Goal: Information Seeking & Learning: Learn about a topic

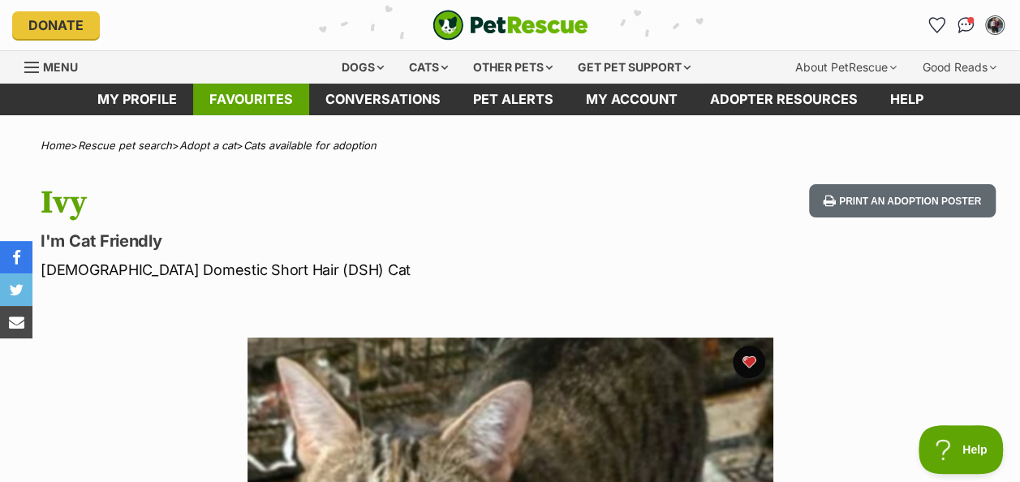
click at [269, 97] on link "Favourites" at bounding box center [251, 100] width 116 height 32
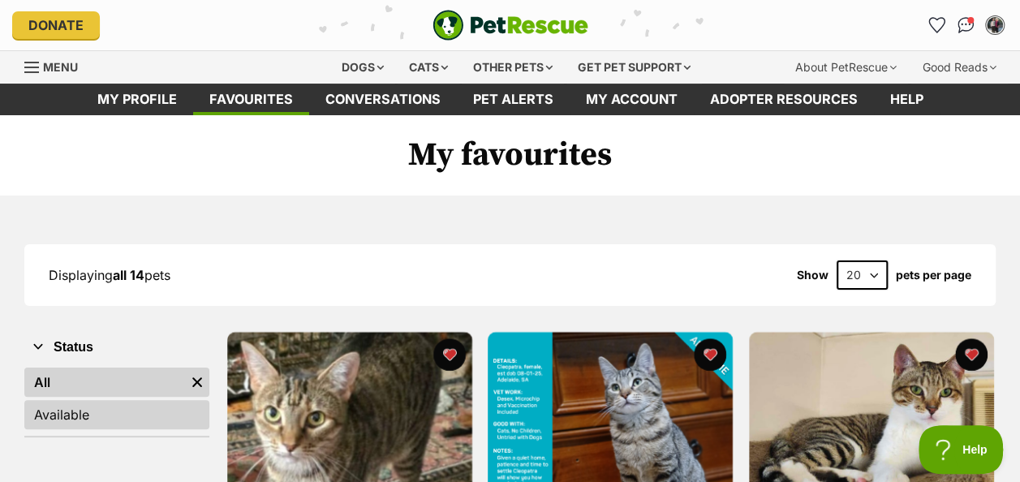
click at [88, 403] on link "Available" at bounding box center [116, 414] width 185 height 29
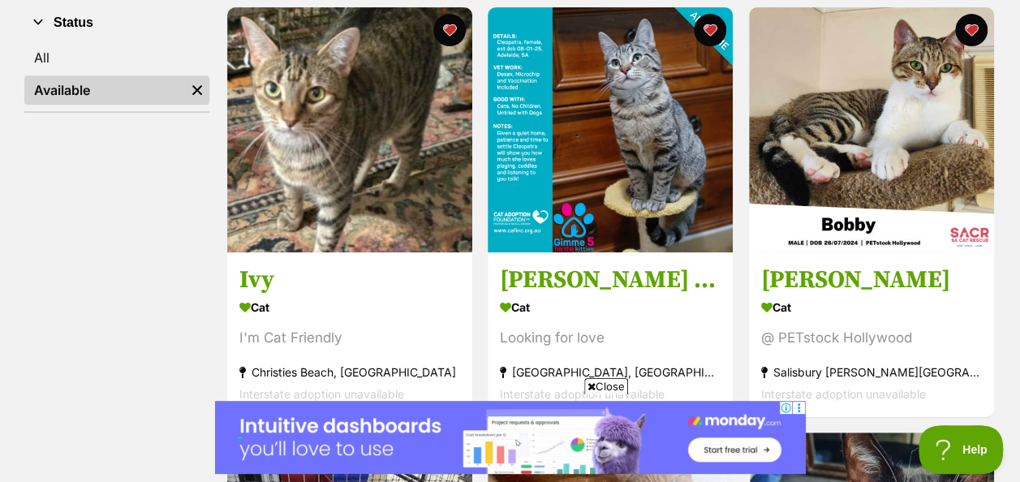
scroll to position [243, 0]
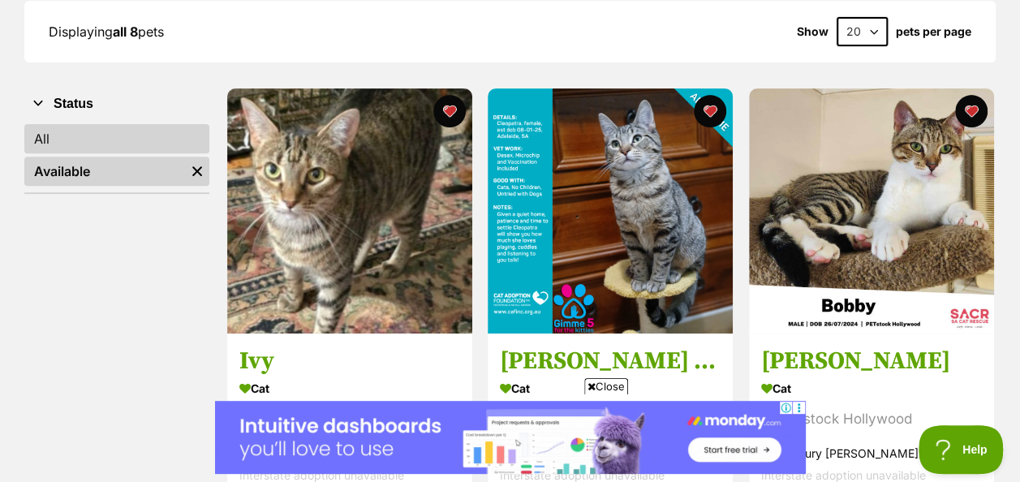
click at [83, 135] on link "All" at bounding box center [116, 138] width 185 height 29
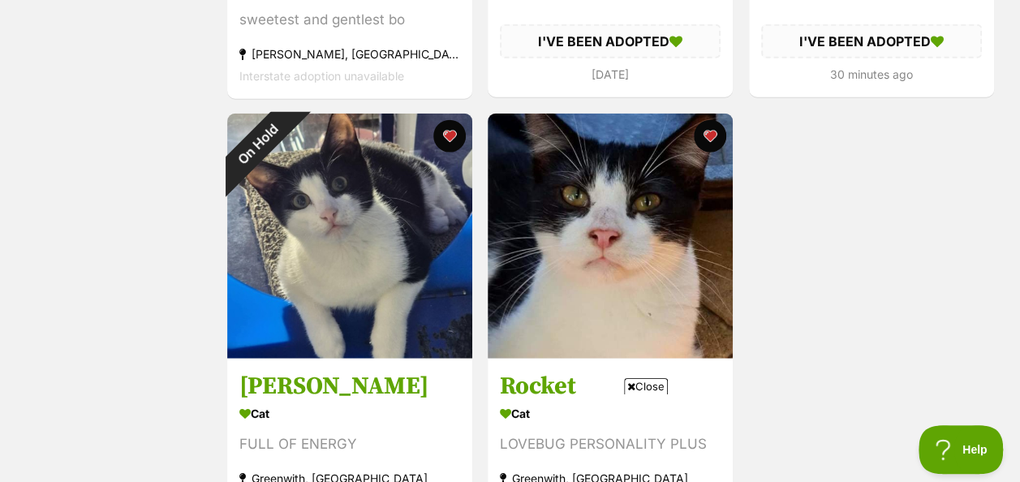
scroll to position [1948, 0]
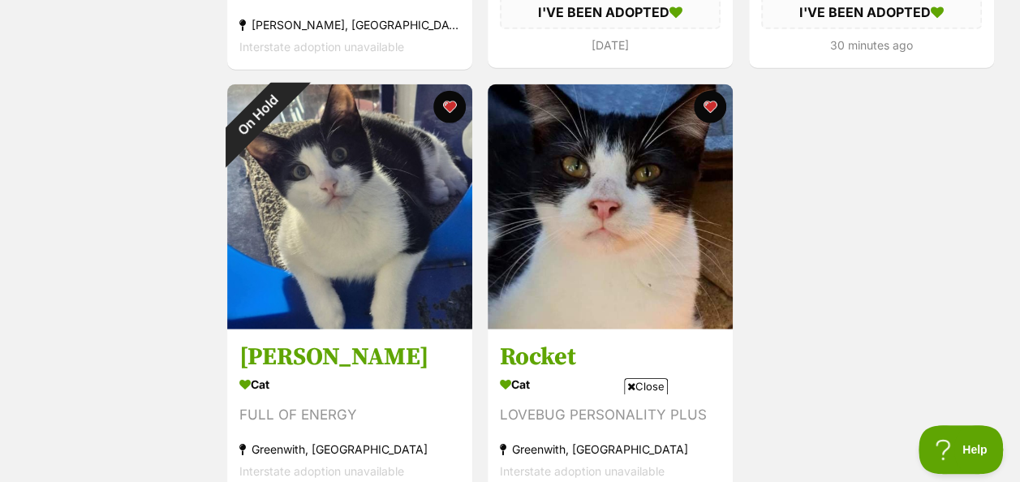
click at [329, 206] on img at bounding box center [349, 206] width 245 height 245
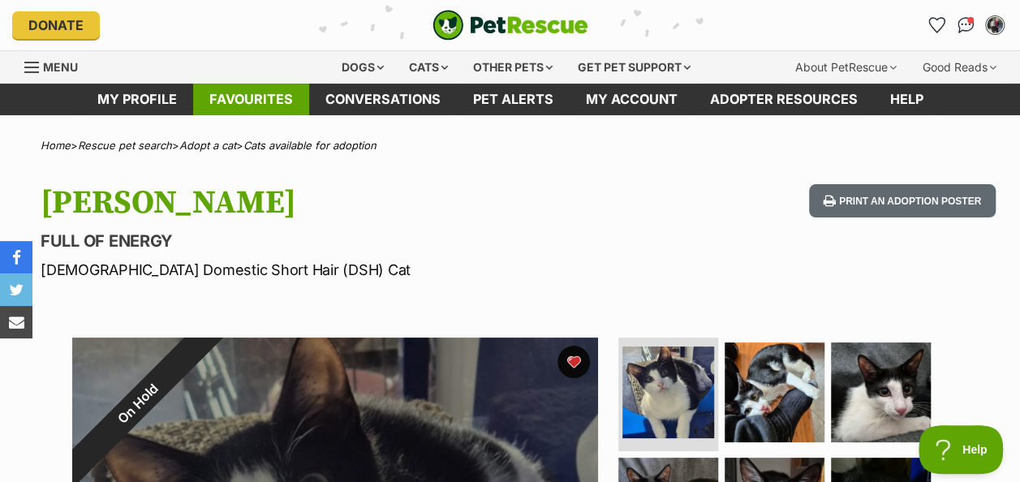
click at [235, 100] on link "Favourites" at bounding box center [251, 100] width 116 height 32
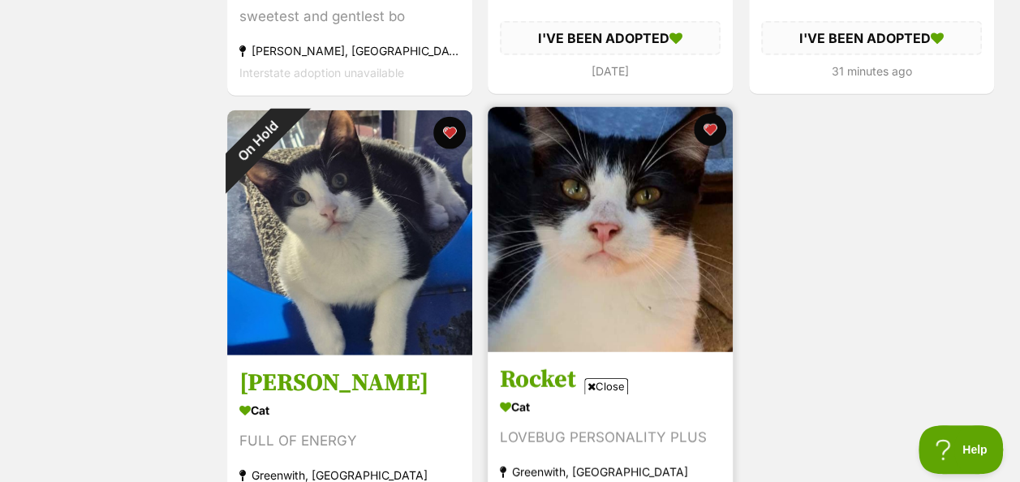
scroll to position [1948, 0]
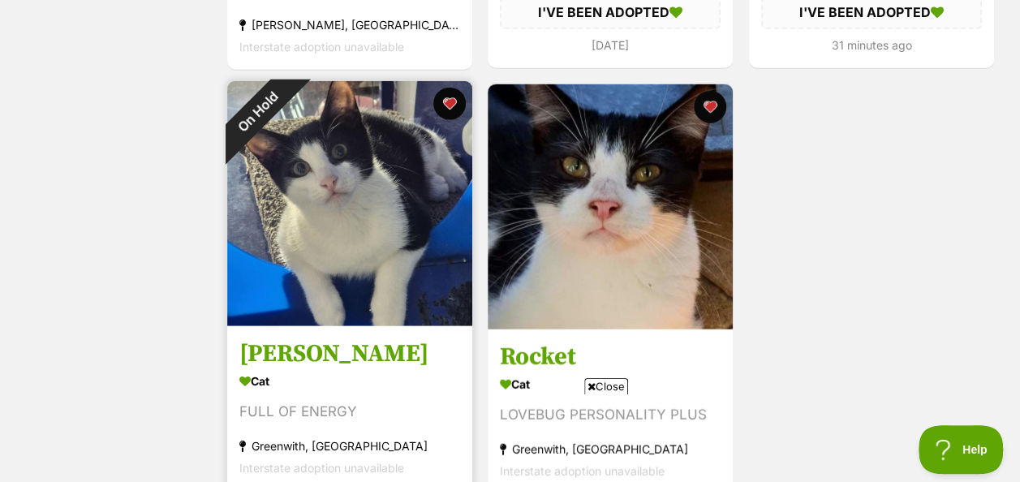
click at [349, 226] on img at bounding box center [349, 203] width 245 height 245
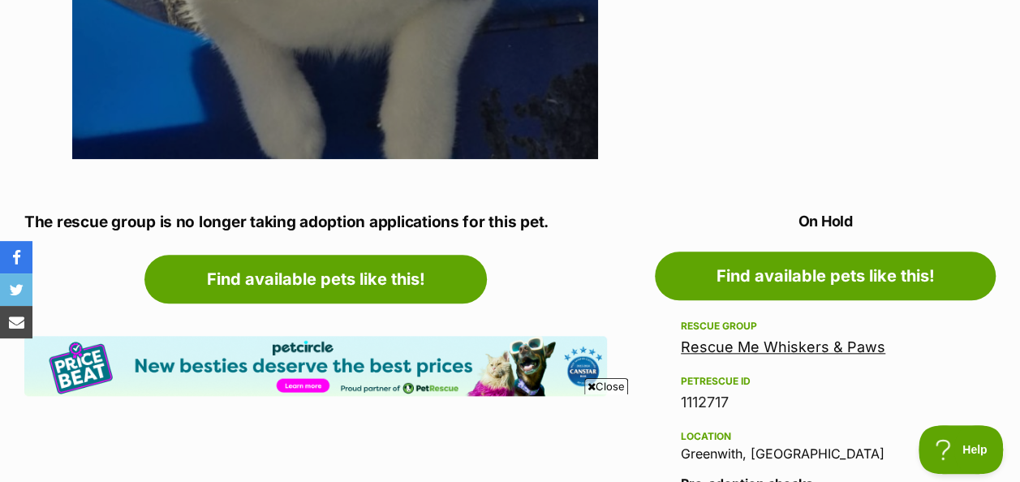
scroll to position [730, 0]
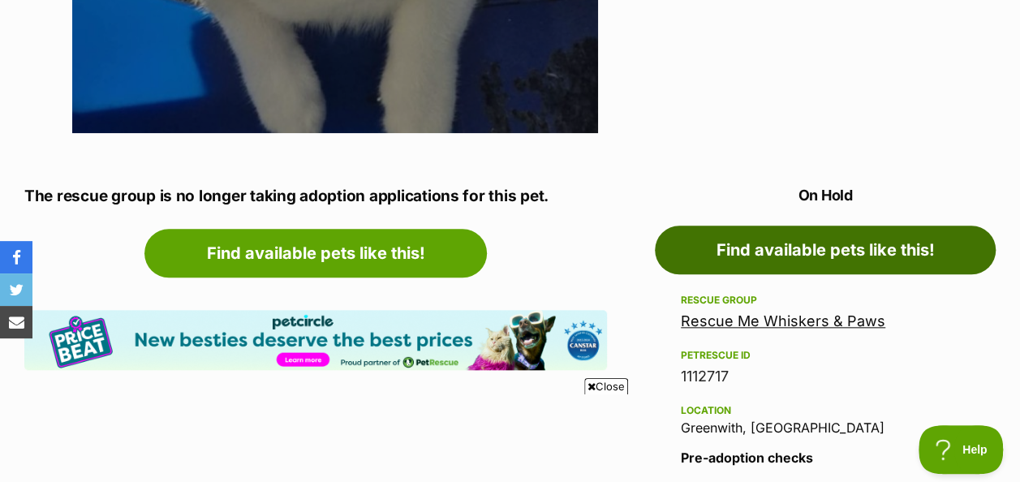
click at [821, 250] on link "Find available pets like this!" at bounding box center [825, 250] width 341 height 49
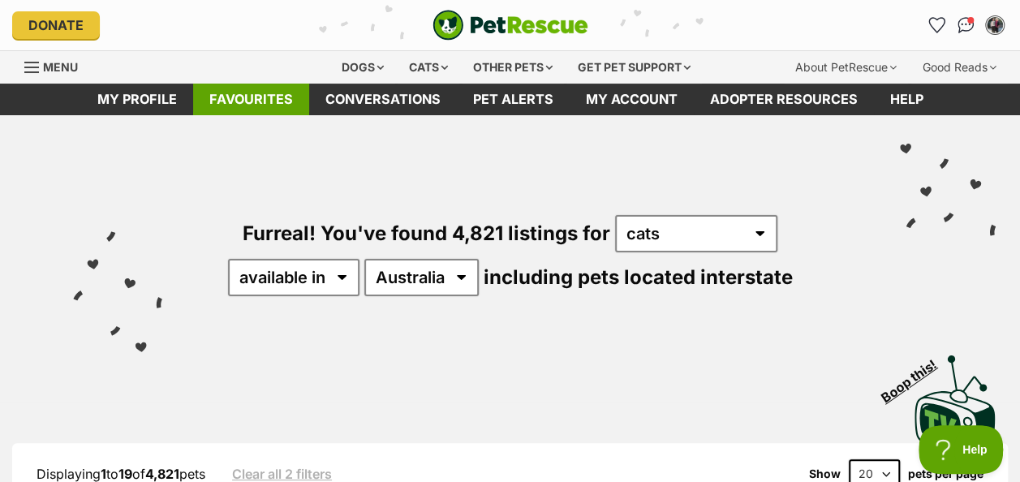
click at [261, 103] on link "Favourites" at bounding box center [251, 100] width 116 height 32
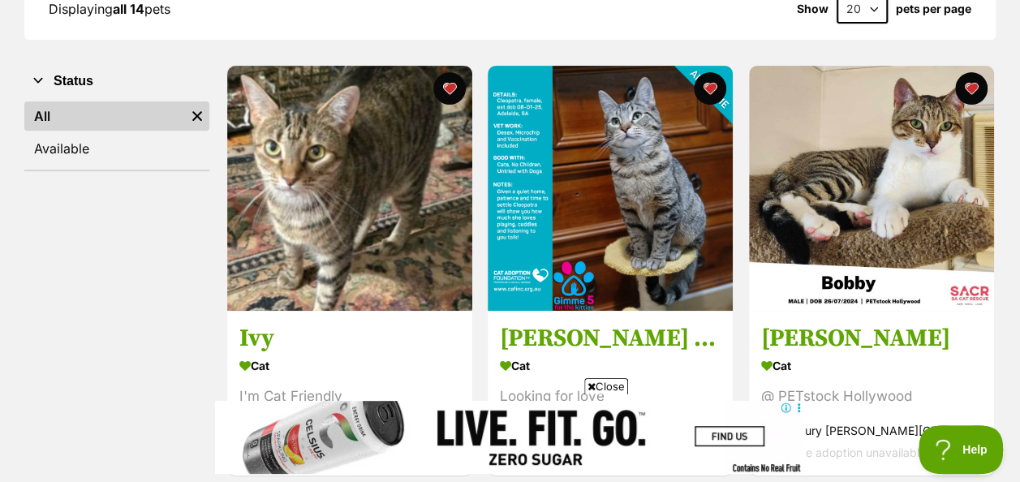
scroll to position [243, 0]
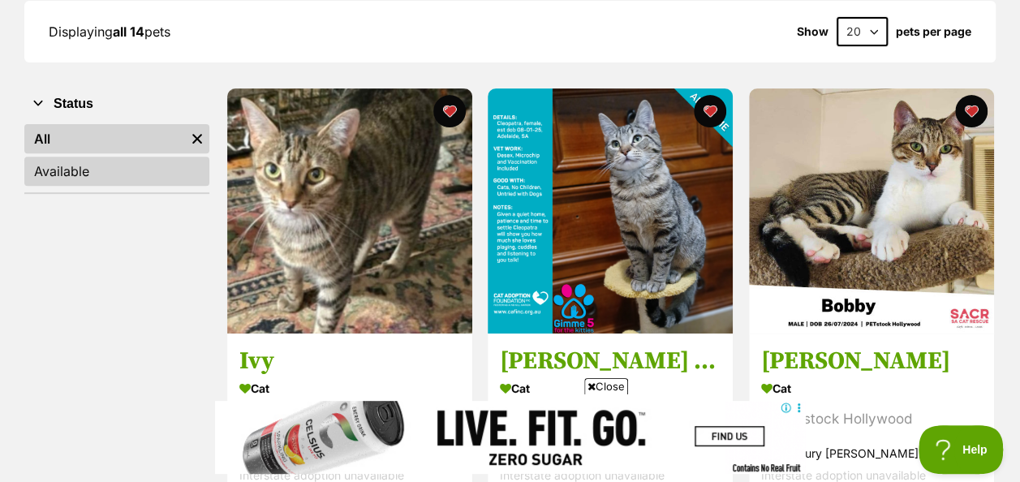
click at [71, 170] on link "Available" at bounding box center [116, 171] width 185 height 29
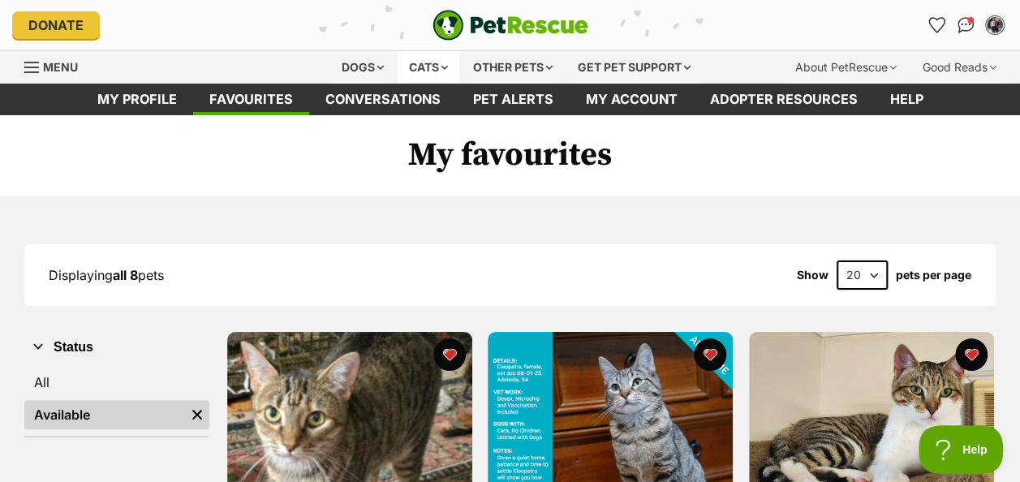
click at [418, 65] on div "Cats" at bounding box center [429, 67] width 62 height 32
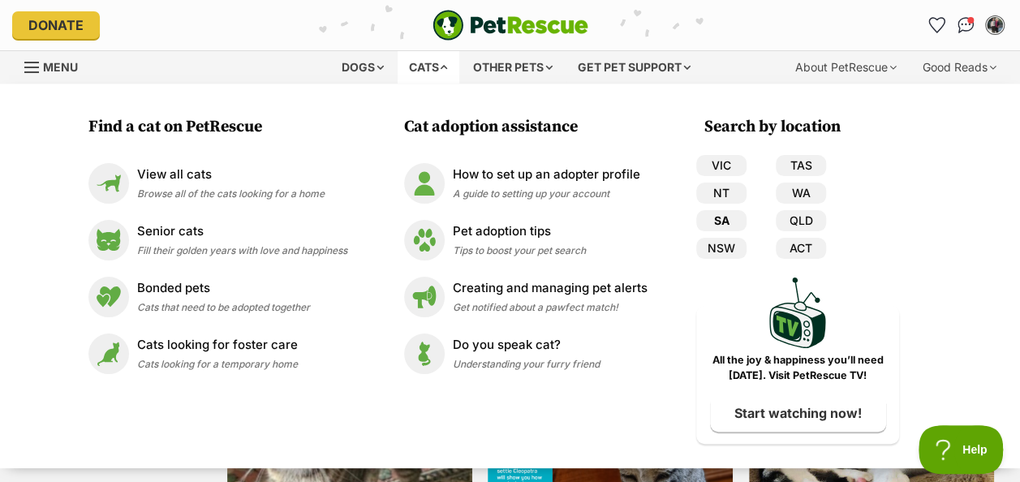
click at [722, 221] on link "SA" at bounding box center [721, 220] width 50 height 21
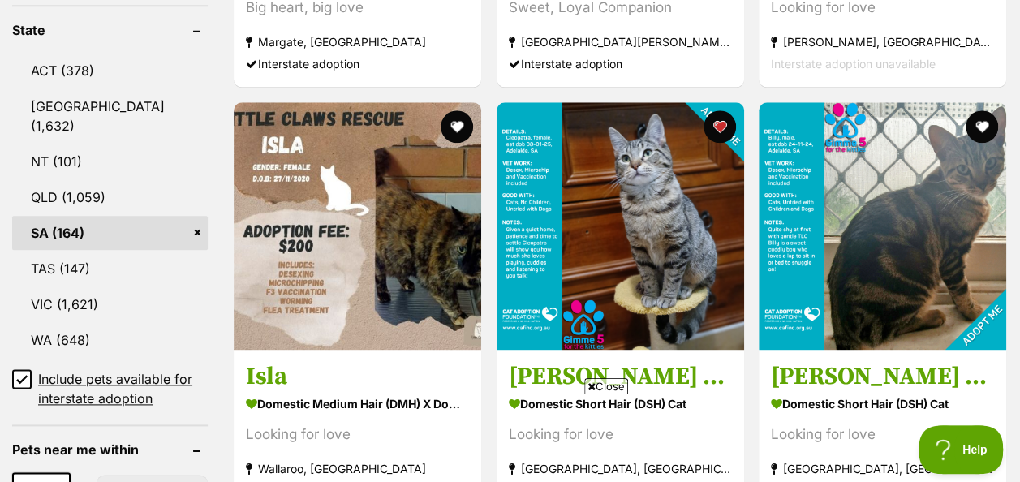
scroll to position [893, 0]
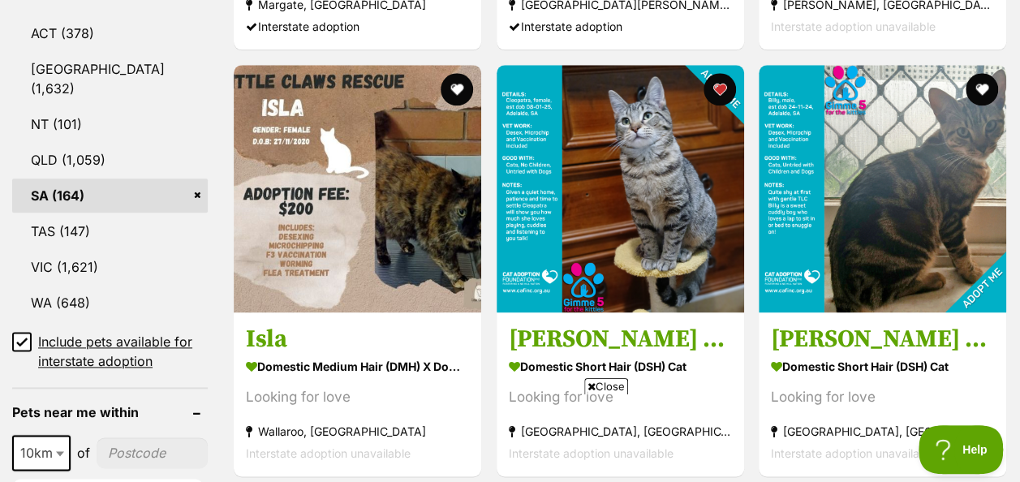
click at [18, 338] on icon at bounding box center [22, 341] width 10 height 7
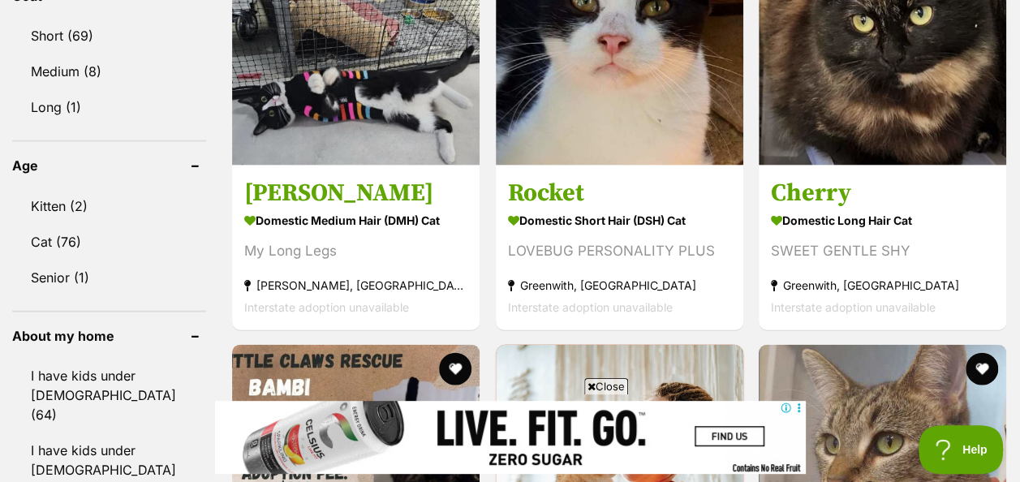
scroll to position [1704, 0]
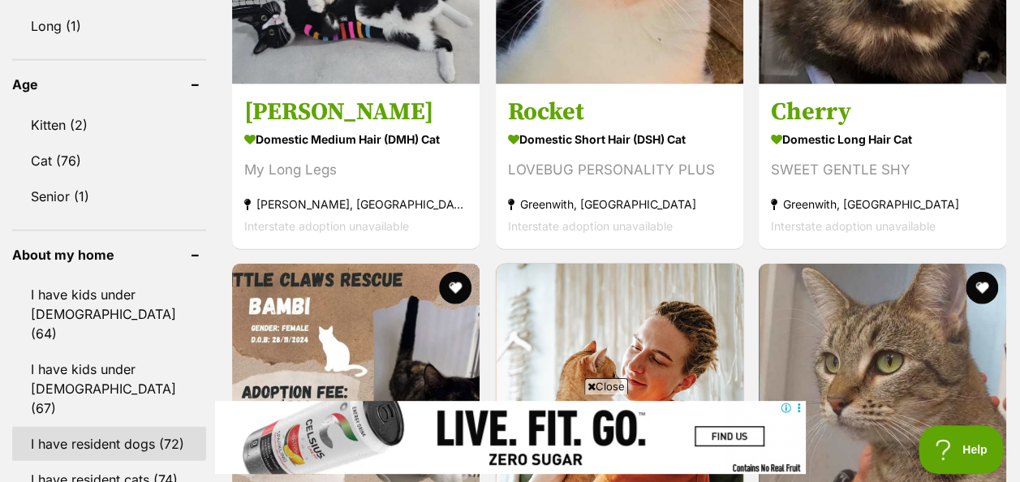
click at [51, 427] on link "I have resident dogs (72)" at bounding box center [109, 444] width 194 height 34
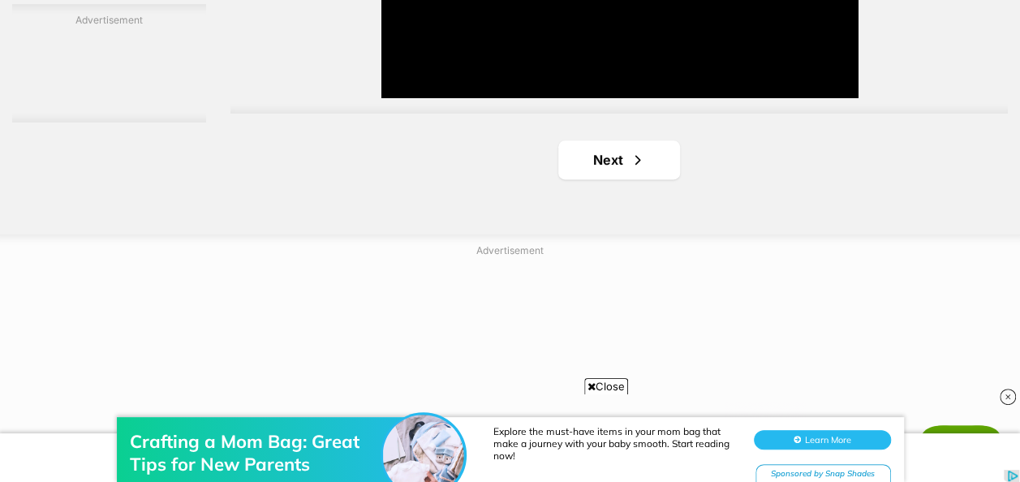
scroll to position [4058, 0]
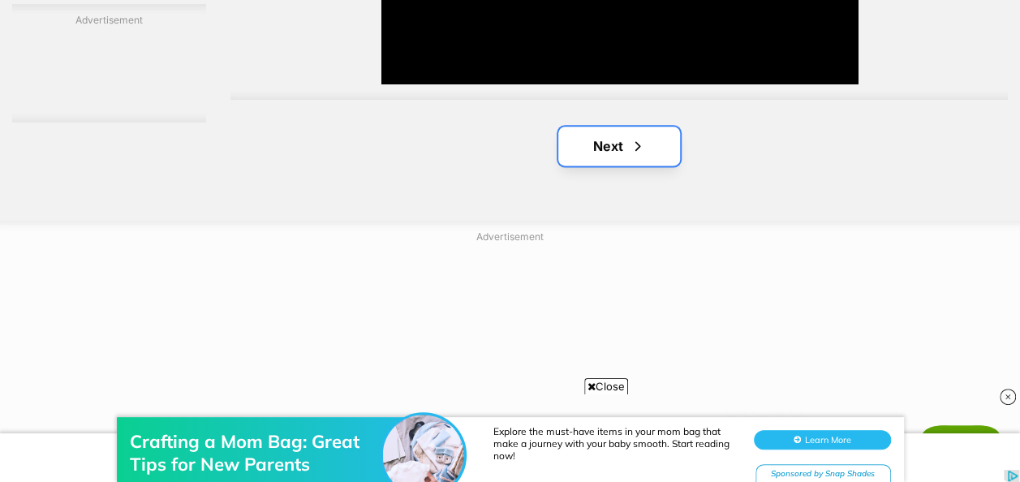
click at [596, 141] on link "Next" at bounding box center [619, 146] width 122 height 39
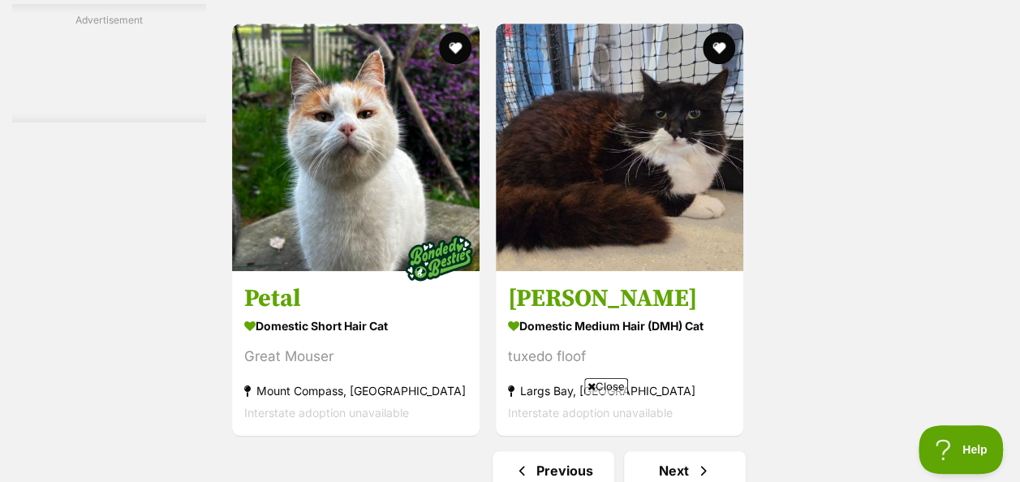
scroll to position [3896, 0]
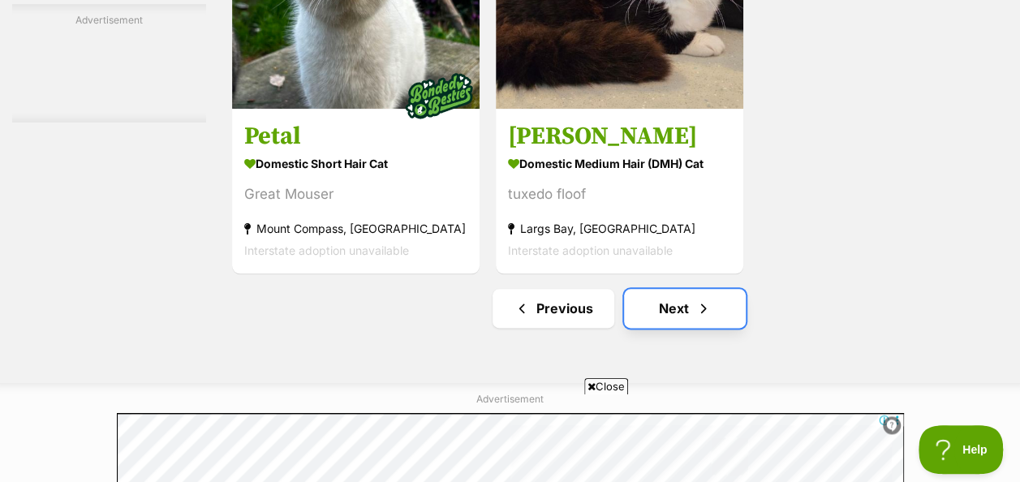
click at [687, 316] on link "Next" at bounding box center [685, 308] width 122 height 39
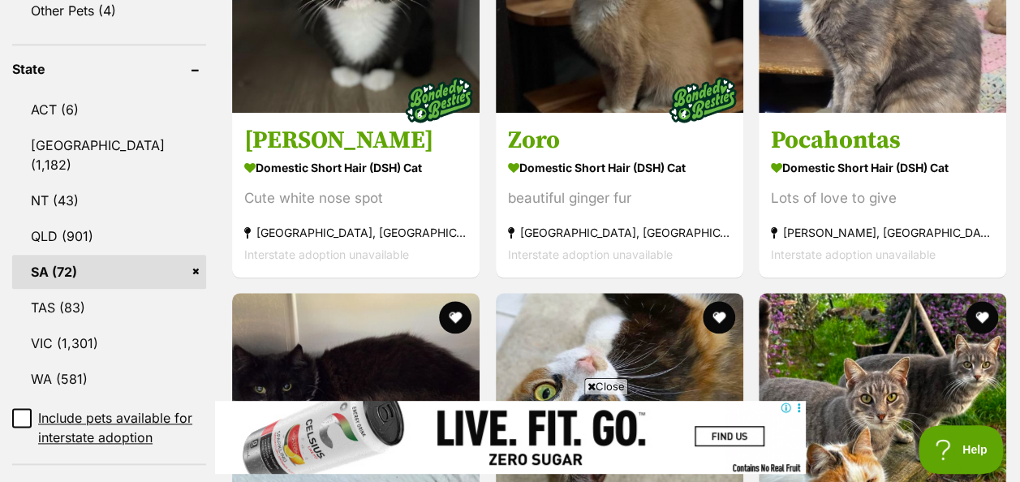
scroll to position [812, 0]
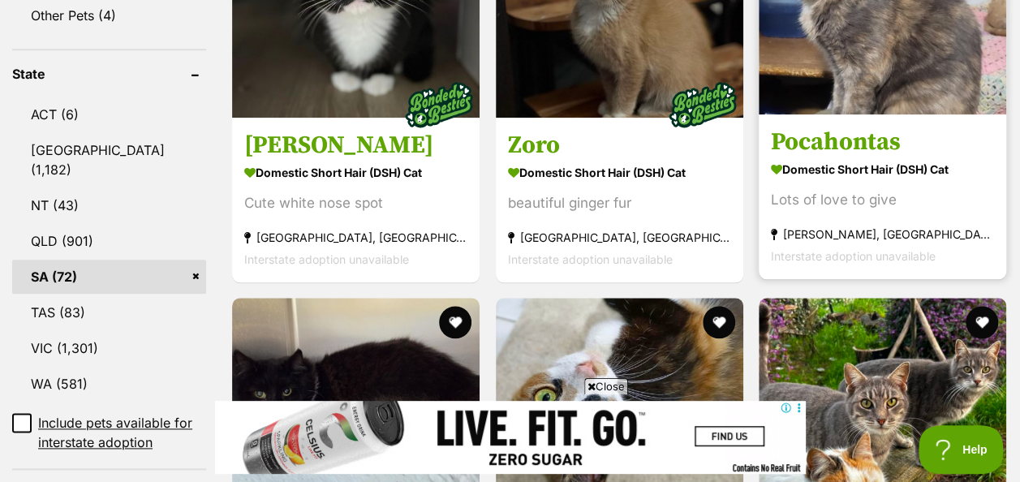
click at [871, 199] on div "Lots of love to give" at bounding box center [882, 200] width 223 height 22
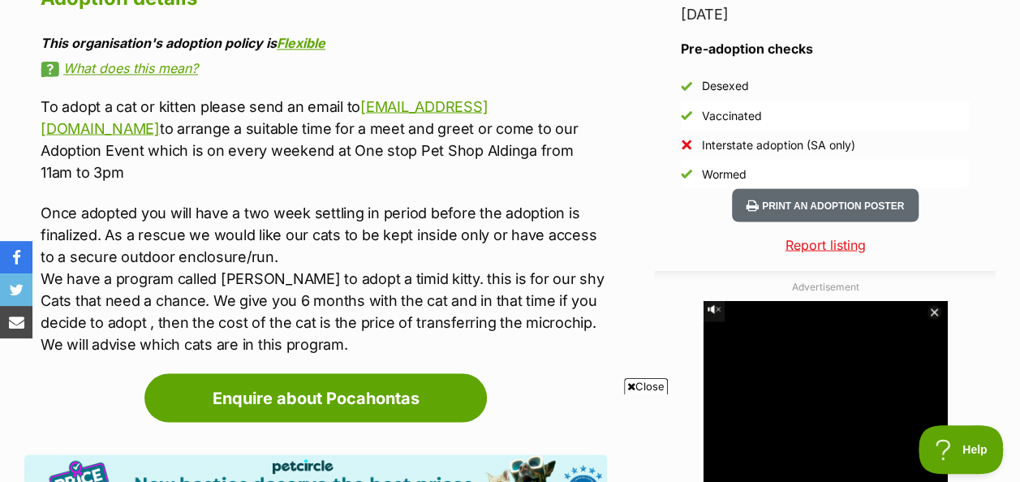
scroll to position [1461, 0]
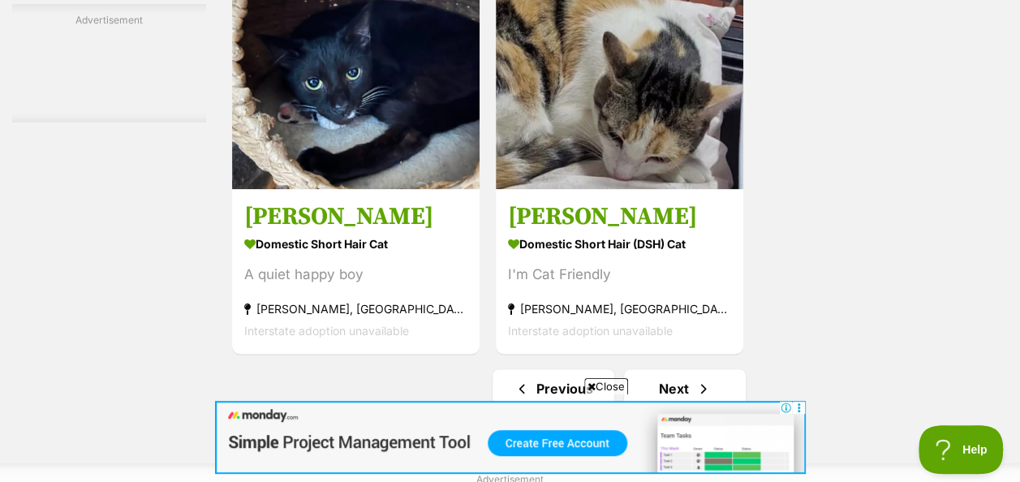
scroll to position [4129, 0]
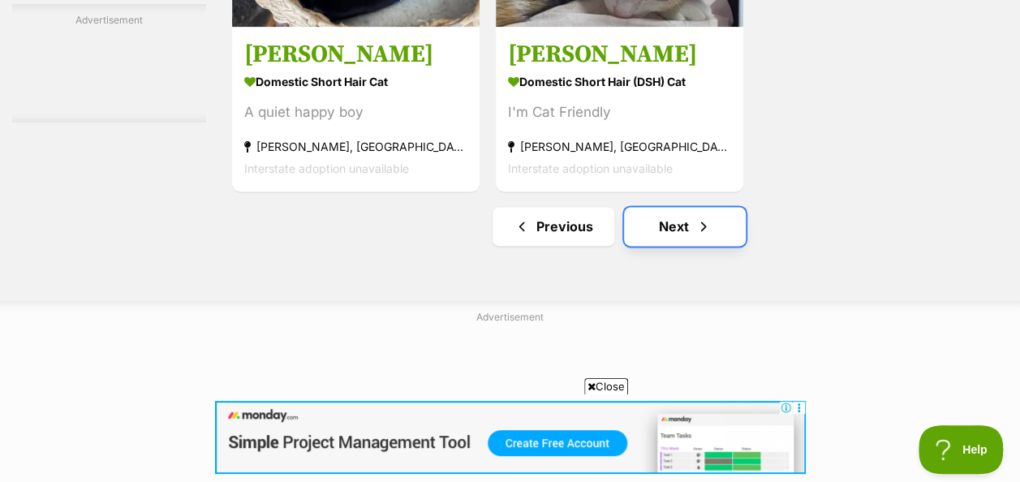
click at [660, 226] on link "Next" at bounding box center [685, 226] width 122 height 39
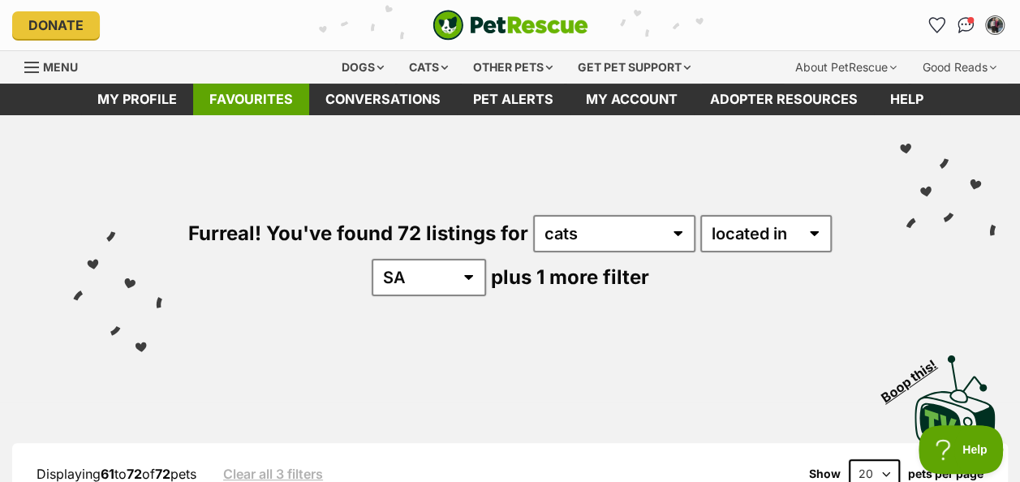
click at [248, 96] on link "Favourites" at bounding box center [251, 100] width 116 height 32
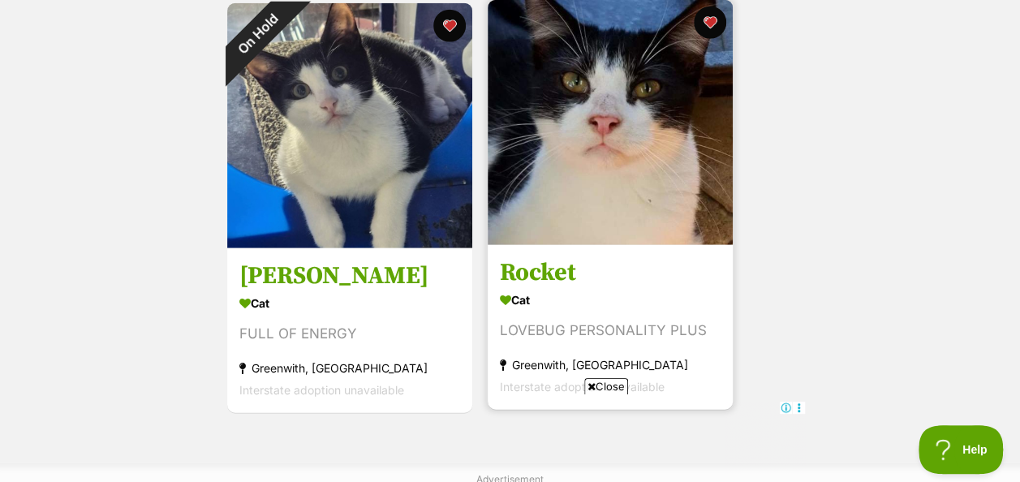
click at [594, 179] on img at bounding box center [610, 122] width 245 height 245
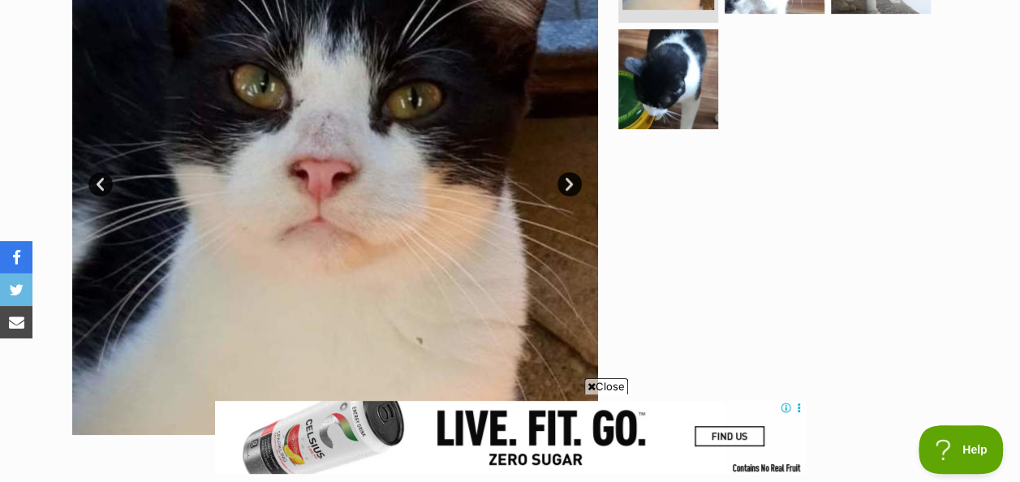
scroll to position [325, 0]
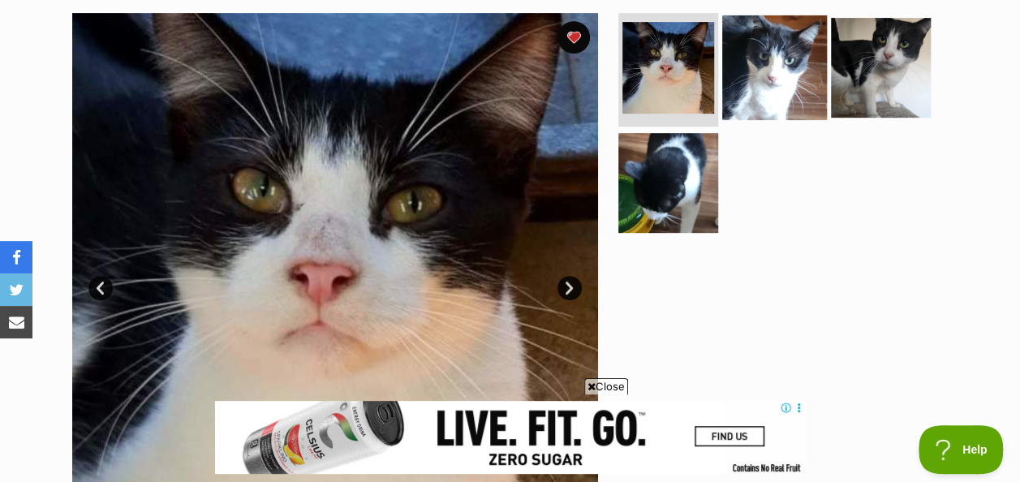
drag, startPoint x: 788, startPoint y: 71, endPoint x: 782, endPoint y: 81, distance: 12.4
click at [787, 71] on img at bounding box center [774, 67] width 105 height 105
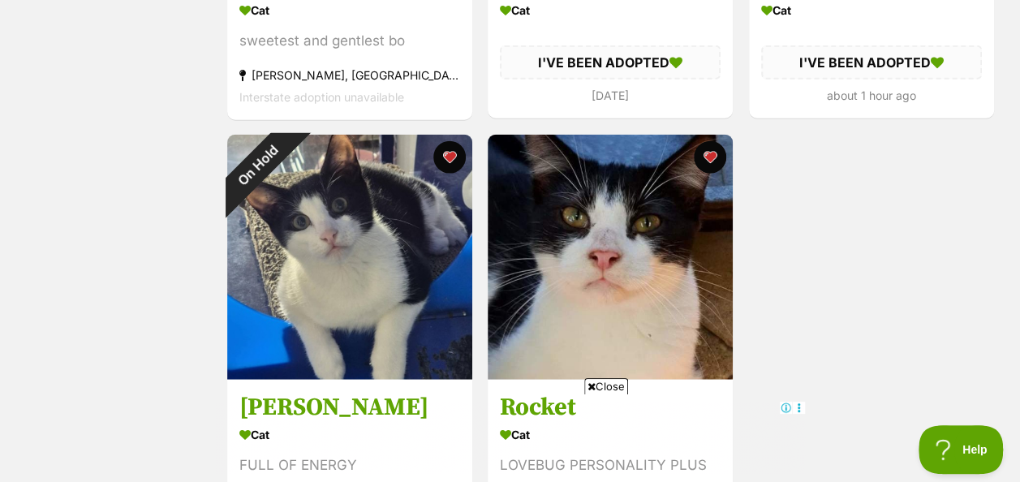
scroll to position [1988, 0]
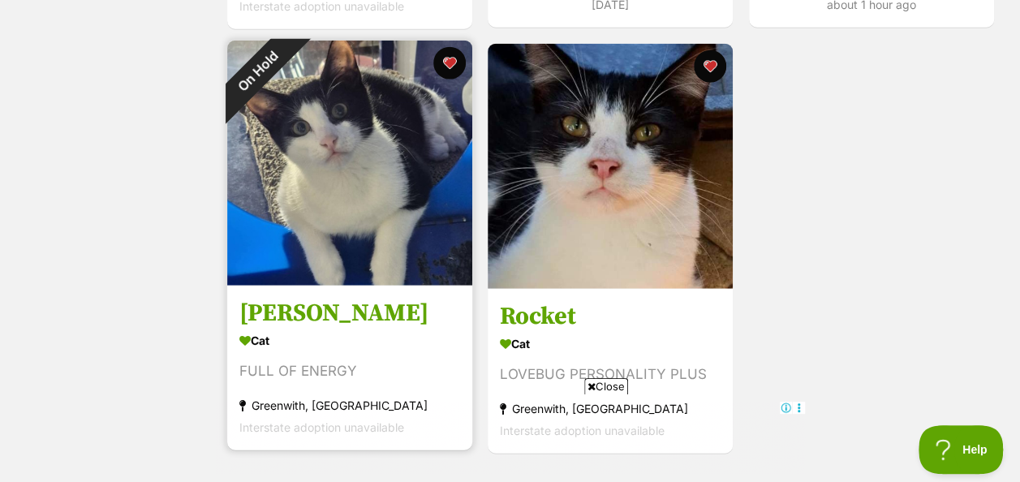
click at [314, 212] on img at bounding box center [349, 163] width 245 height 245
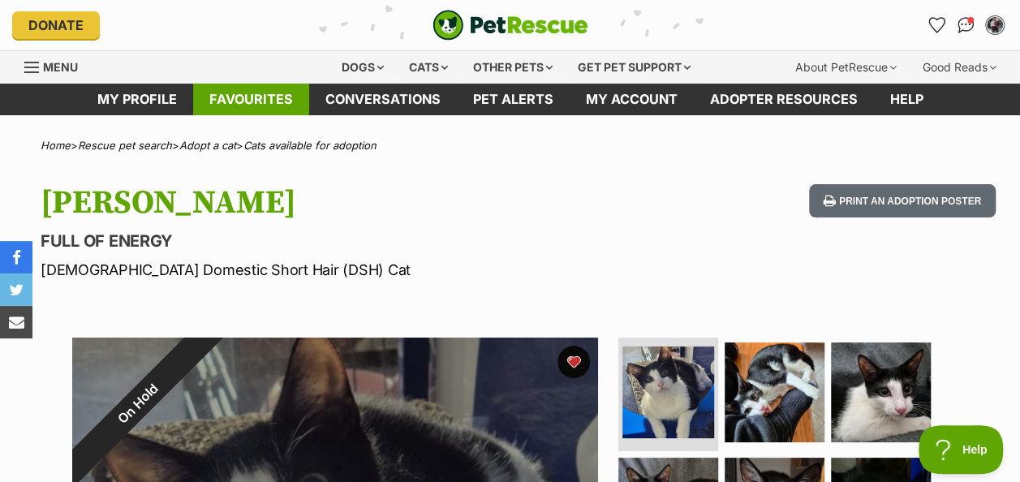
click at [276, 99] on link "Favourites" at bounding box center [251, 100] width 116 height 32
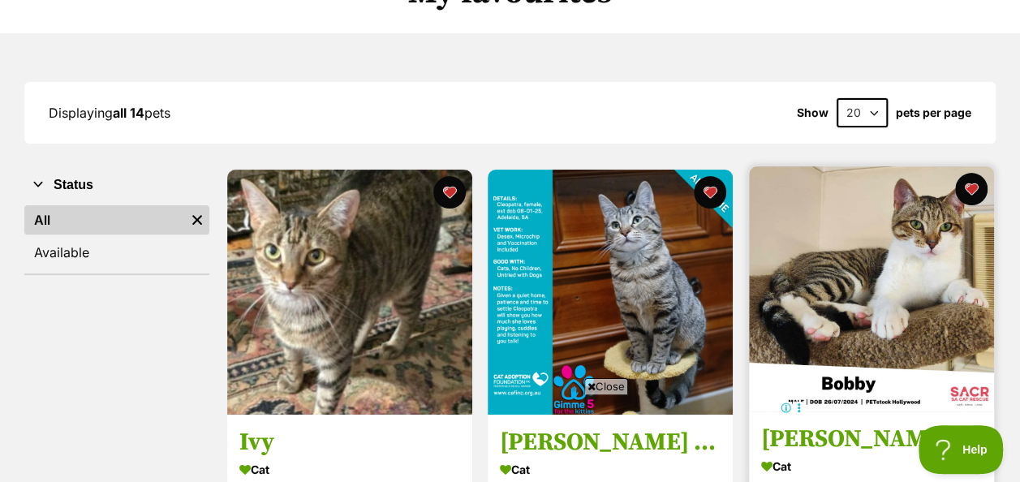
click at [883, 291] on img at bounding box center [871, 288] width 245 height 245
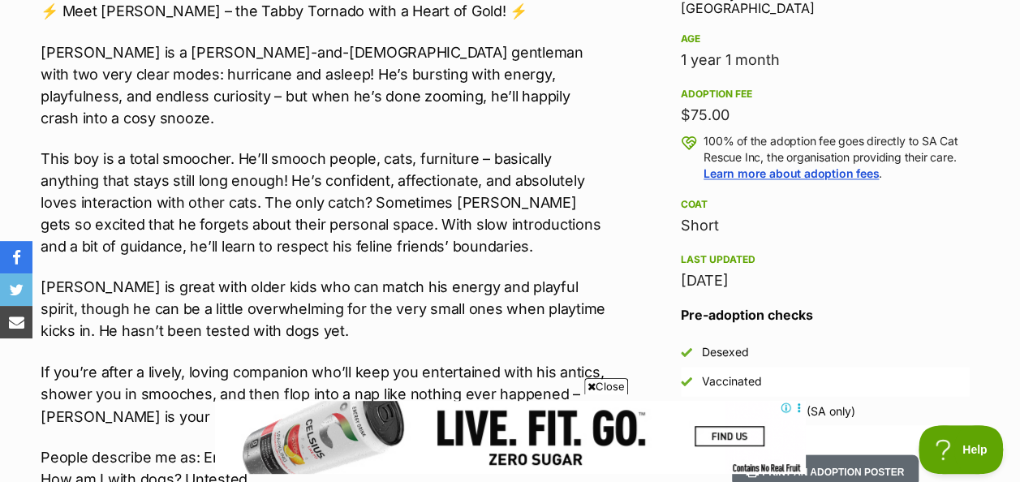
scroll to position [1136, 0]
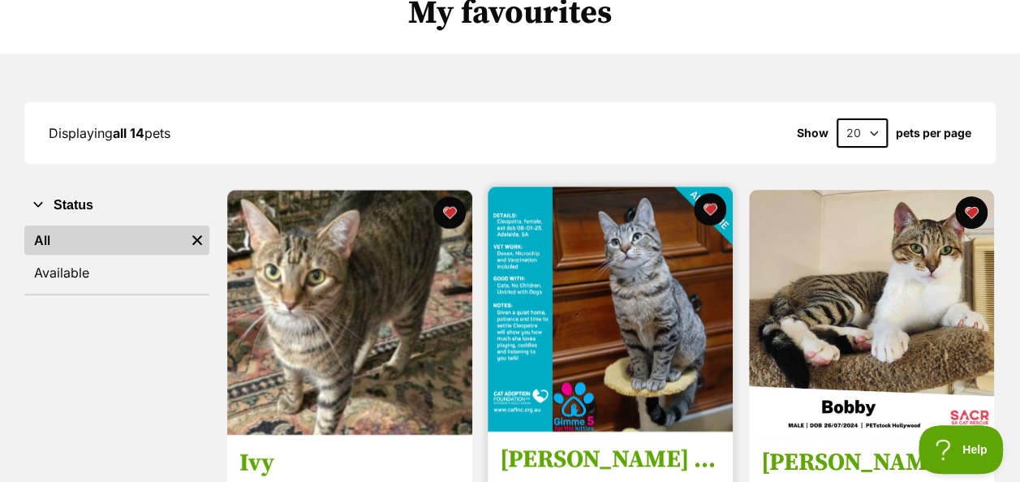
click at [632, 277] on img at bounding box center [610, 309] width 245 height 245
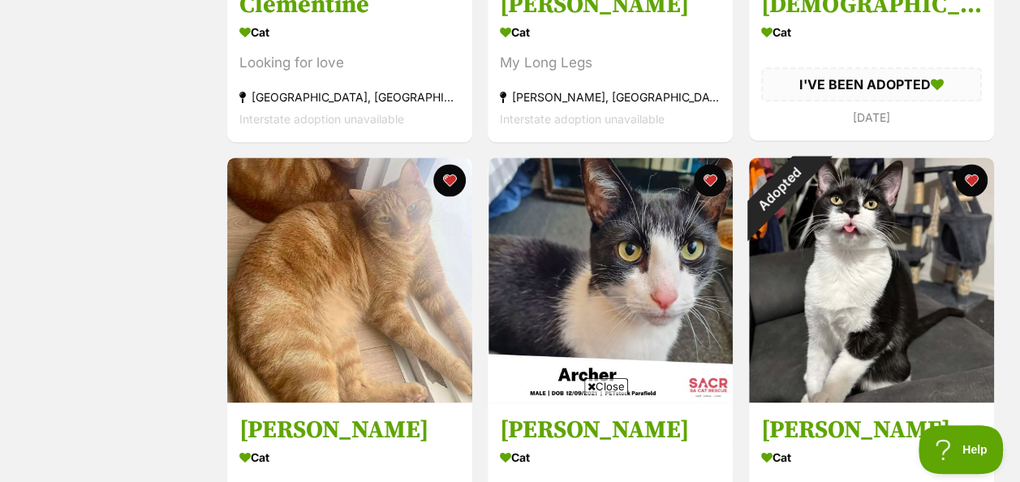
scroll to position [1035, 0]
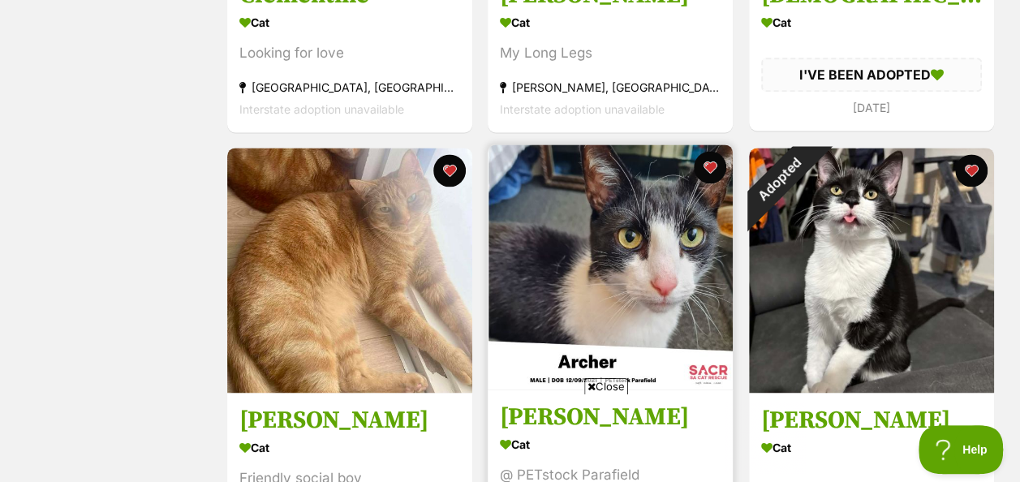
click at [576, 325] on img at bounding box center [610, 266] width 245 height 245
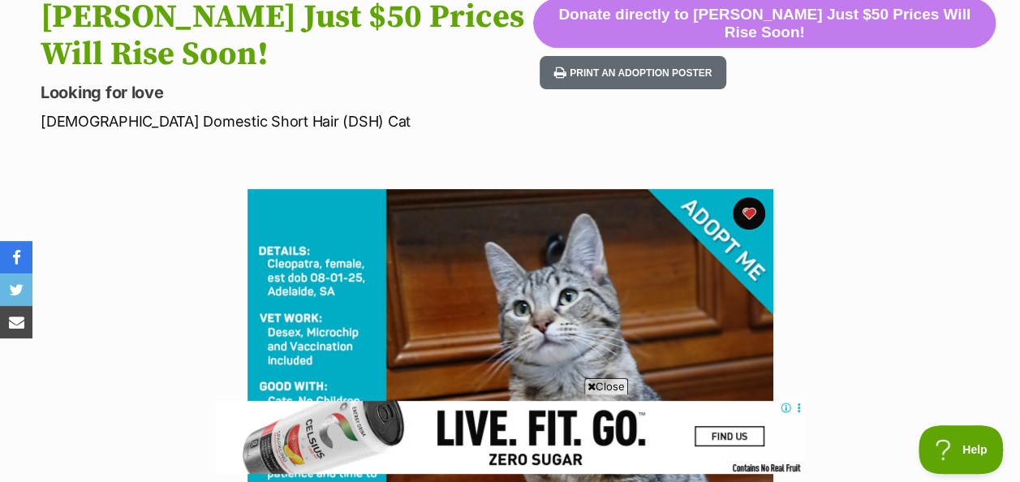
scroll to position [162, 0]
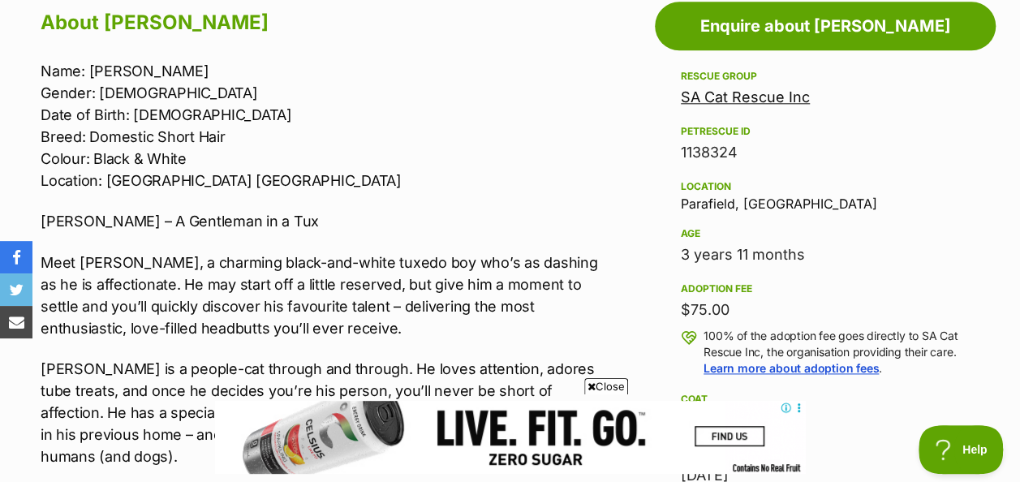
scroll to position [812, 0]
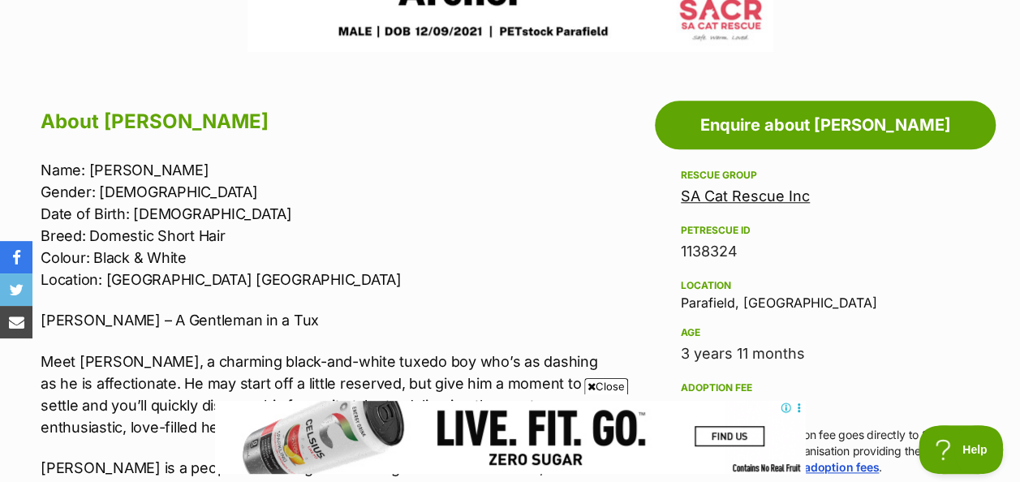
click at [748, 194] on link "SA Cat Rescue Inc" at bounding box center [745, 195] width 129 height 17
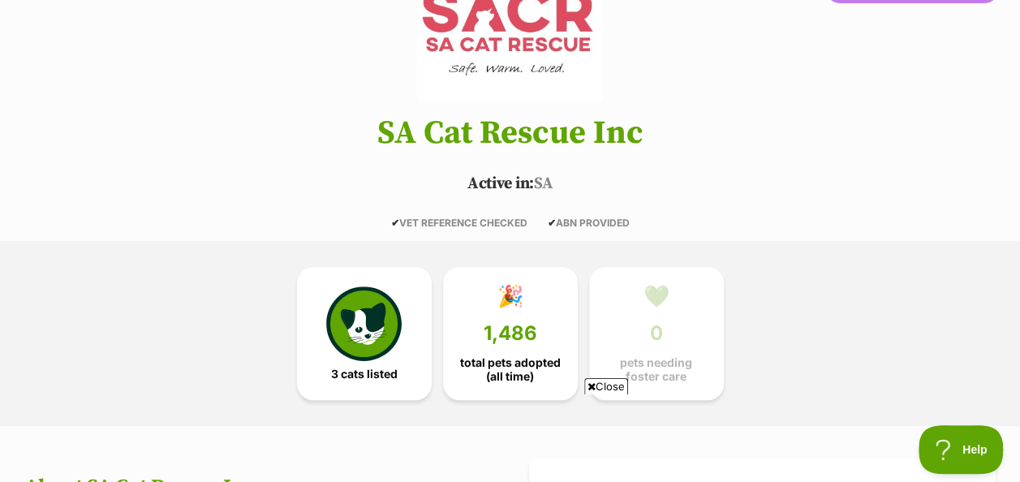
scroll to position [243, 0]
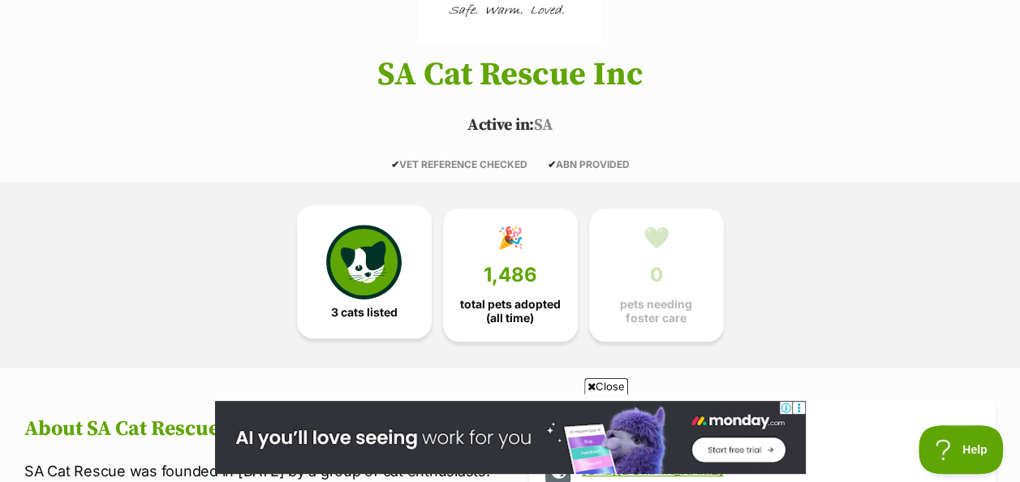
click at [350, 261] on img at bounding box center [363, 262] width 75 height 75
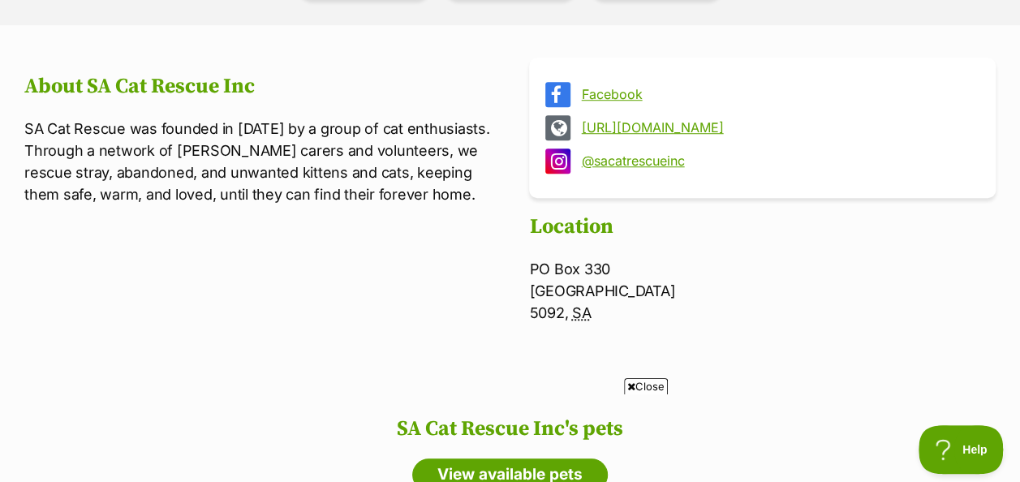
scroll to position [435, 0]
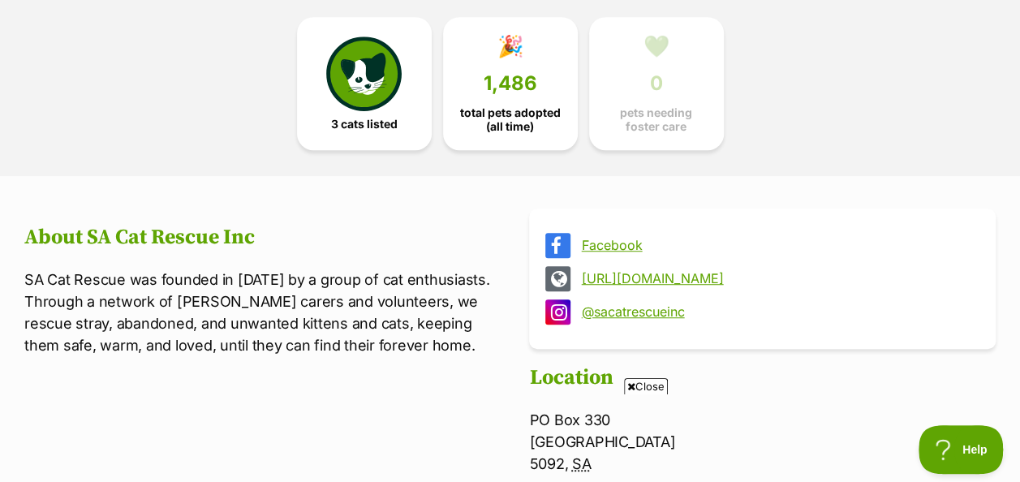
click at [687, 274] on link "[URL][DOMAIN_NAME]" at bounding box center [777, 278] width 392 height 15
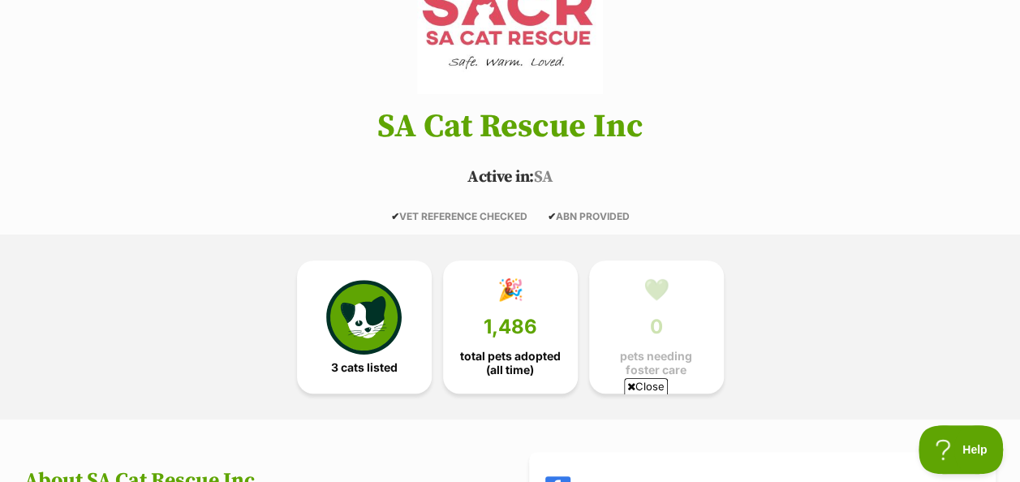
scroll to position [29, 0]
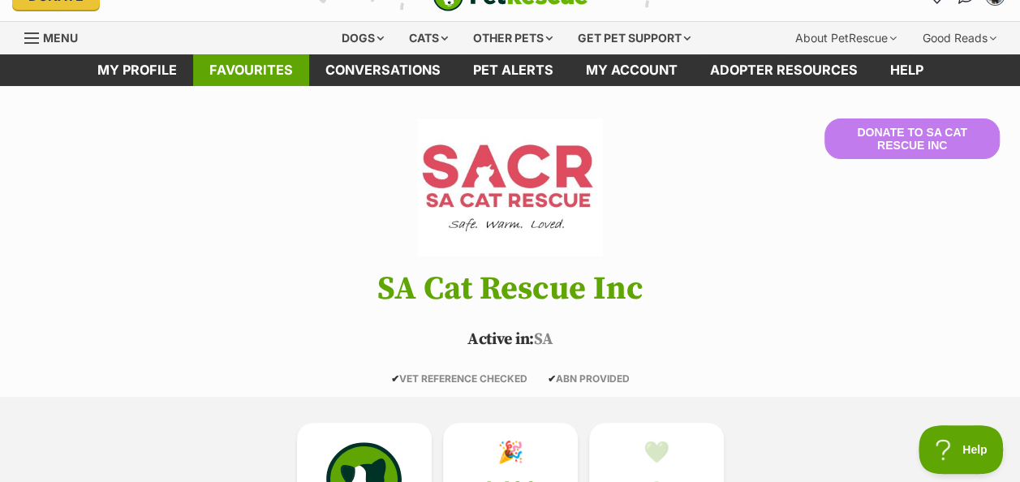
click at [256, 61] on link "Favourites" at bounding box center [251, 70] width 116 height 32
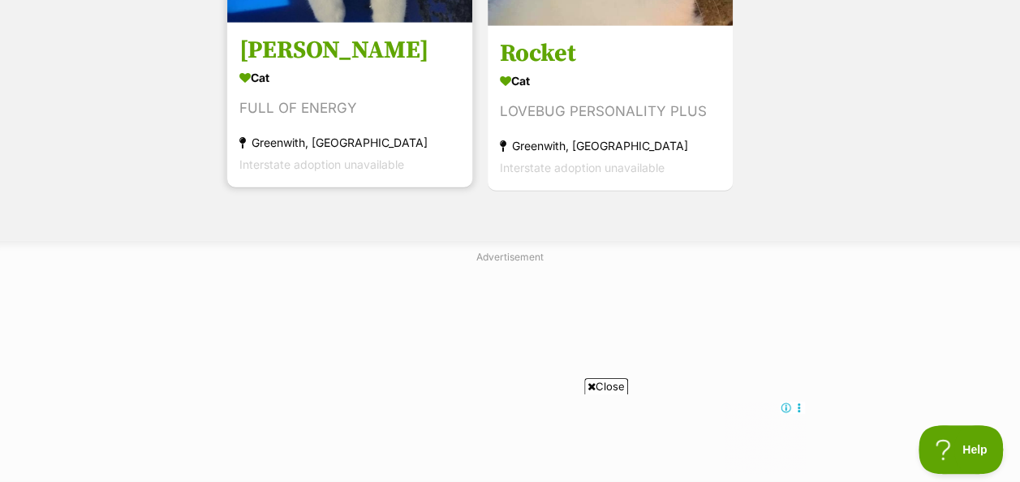
scroll to position [2272, 0]
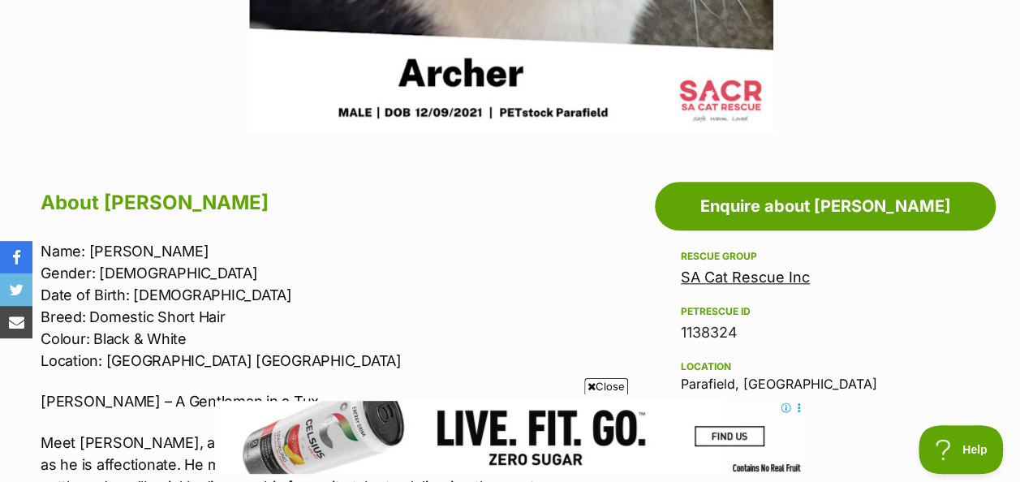
scroll to position [325, 0]
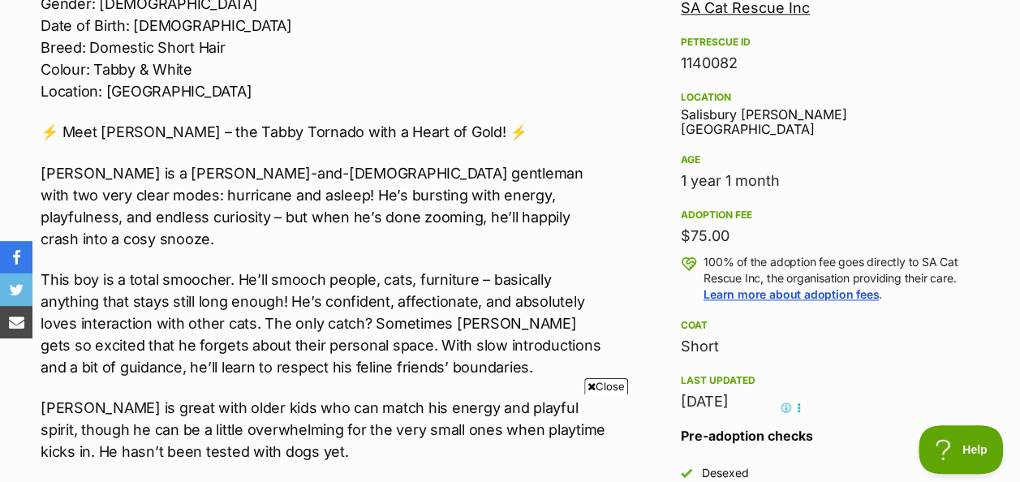
scroll to position [893, 0]
